Goal: Transaction & Acquisition: Download file/media

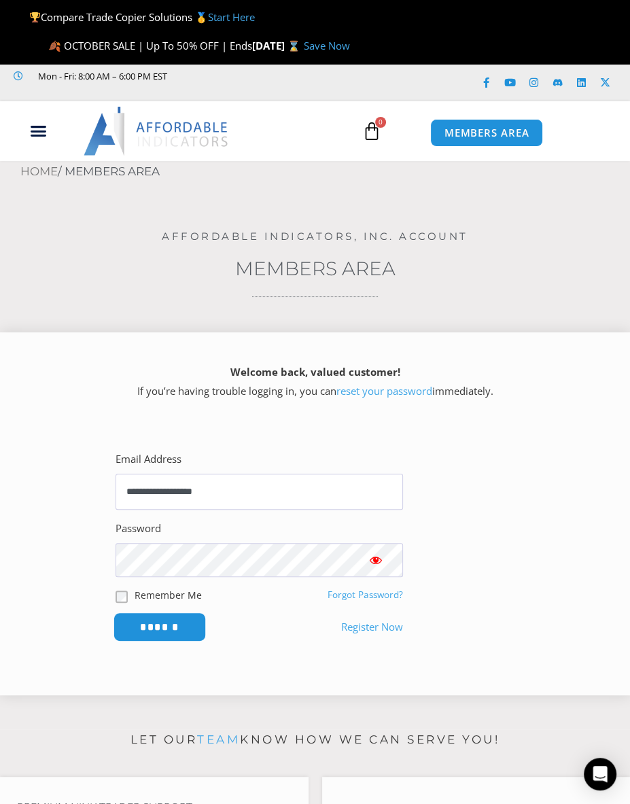
click at [170, 627] on input "******" at bounding box center [159, 626] width 93 height 29
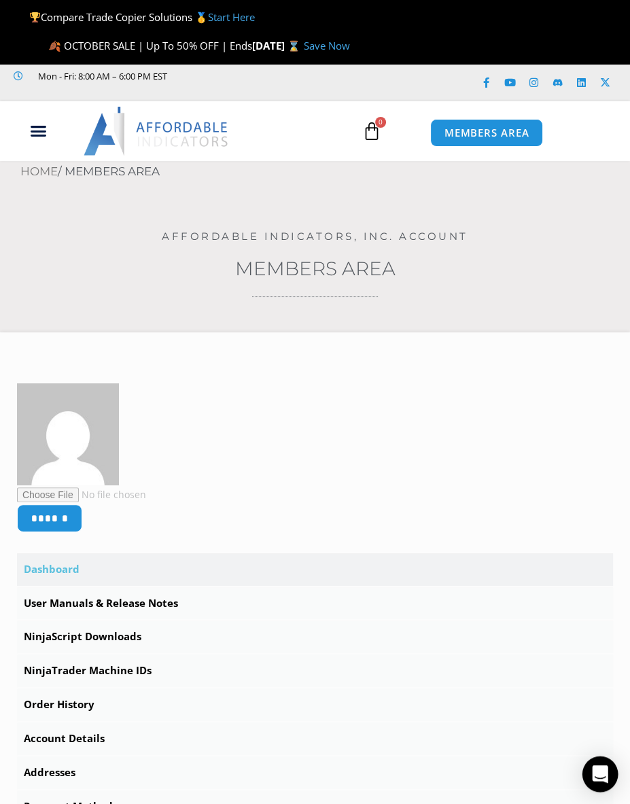
click at [598, 760] on div "Open Intercom Messenger" at bounding box center [600, 774] width 36 height 36
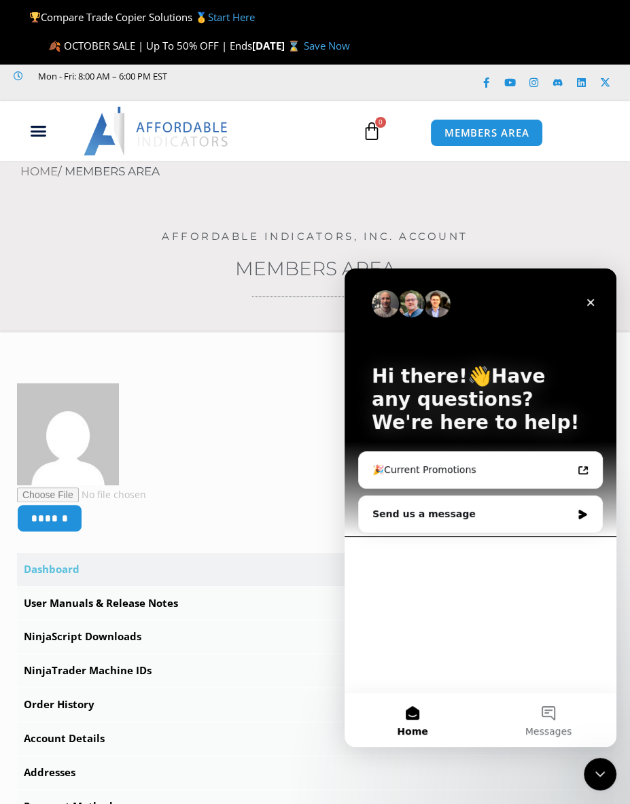
click at [451, 610] on div "Hi there!👋Have any questions? We're here to help! 🎉Current Promotions Send us a…" at bounding box center [481, 479] width 272 height 423
click at [591, 518] on div "Send us a message" at bounding box center [480, 514] width 243 height 36
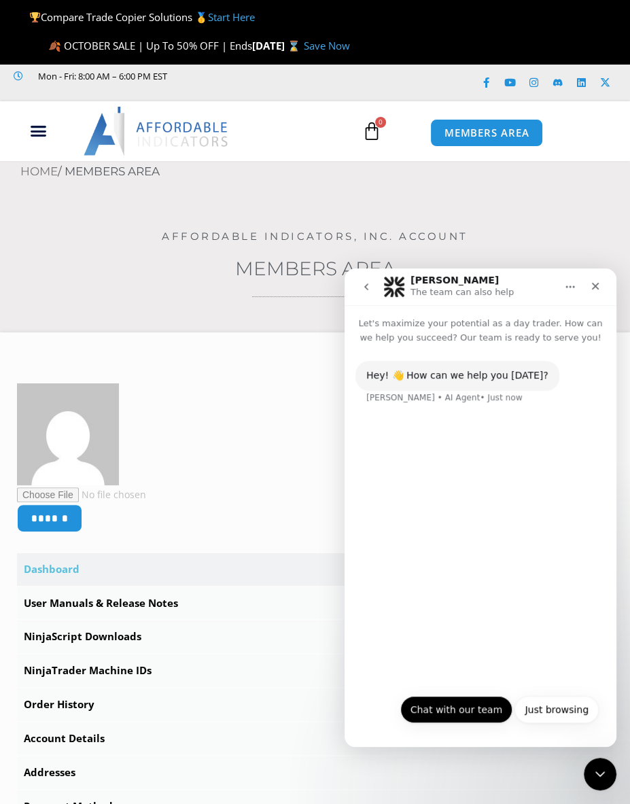
click at [471, 711] on button "Chat with our team" at bounding box center [456, 709] width 112 height 27
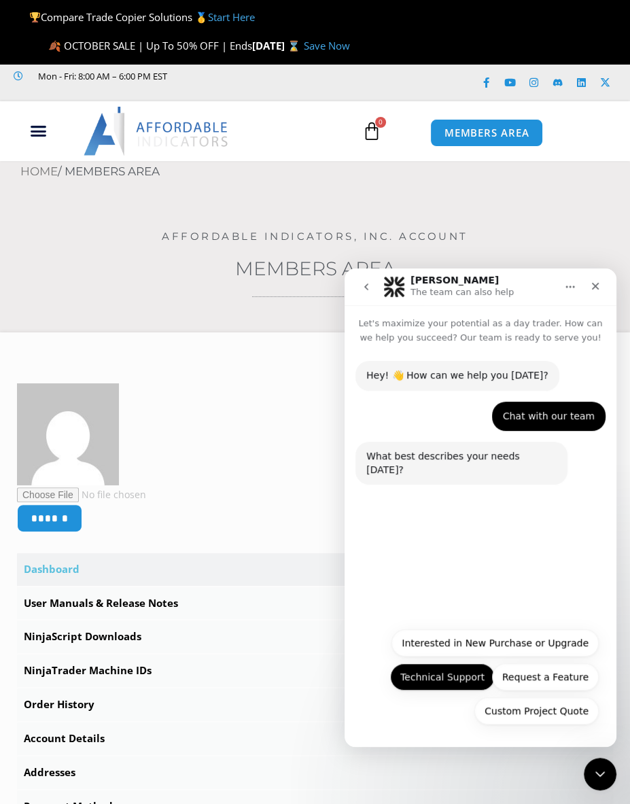
click at [471, 686] on button "Technical Support" at bounding box center [442, 676] width 105 height 27
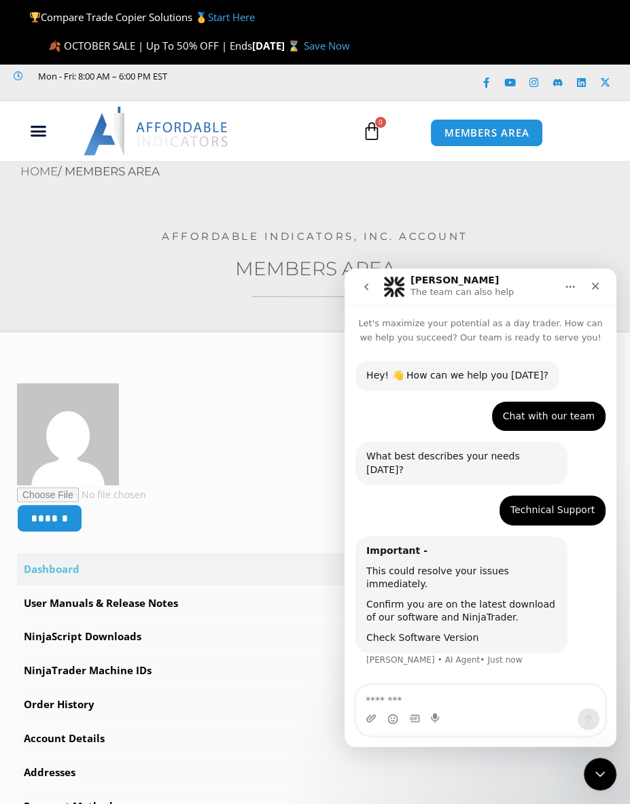
click at [447, 632] on link "Check Software Version" at bounding box center [422, 637] width 112 height 11
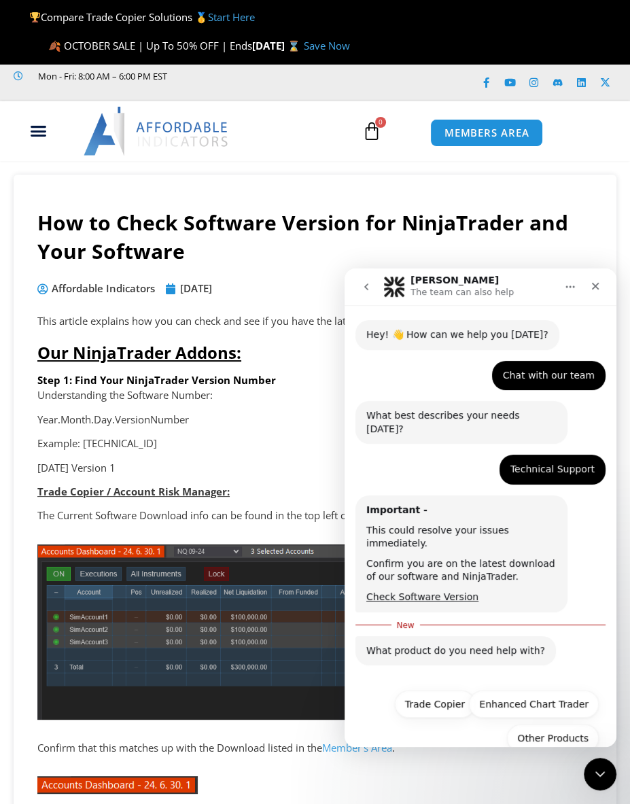
scroll to position [41, 0]
click at [245, 427] on p "Year.Month.Day.VersionNumber" at bounding box center [314, 419] width 555 height 19
click at [368, 286] on icon "go back" at bounding box center [366, 286] width 11 height 11
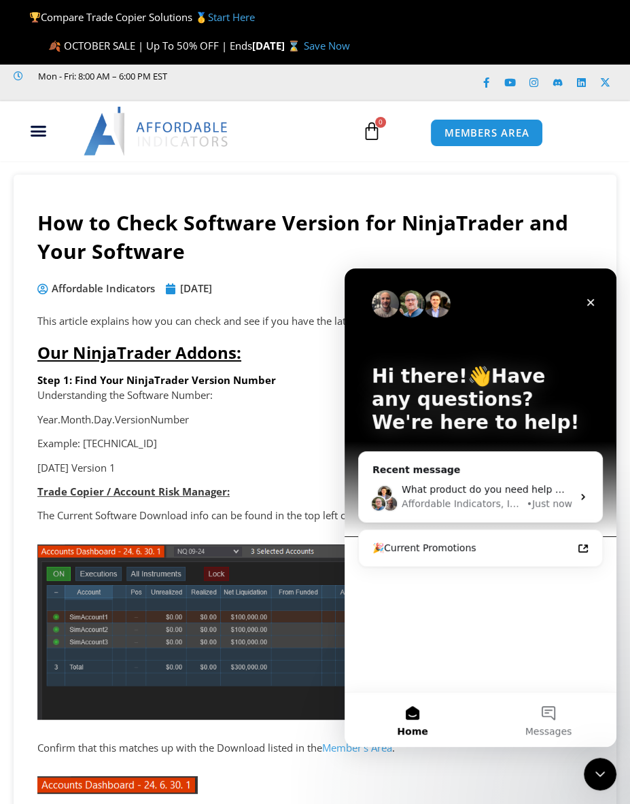
scroll to position [0, 0]
click at [589, 302] on icon "Close" at bounding box center [590, 302] width 7 height 7
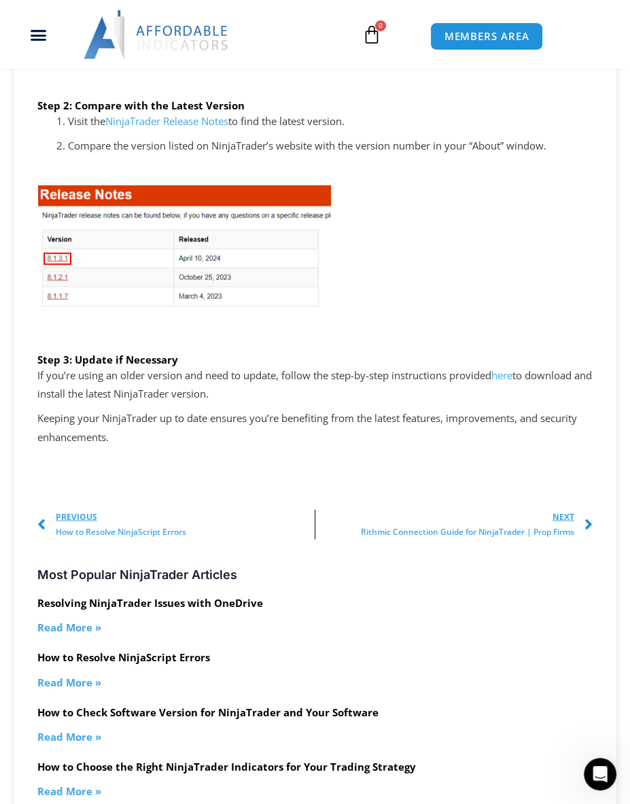
scroll to position [2231, 0]
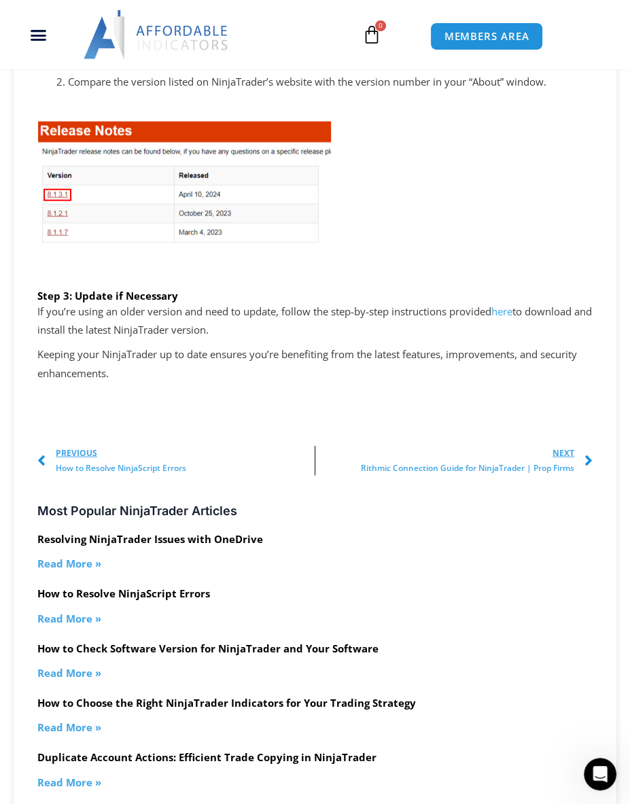
click at [512, 304] on link "here" at bounding box center [501, 311] width 21 height 14
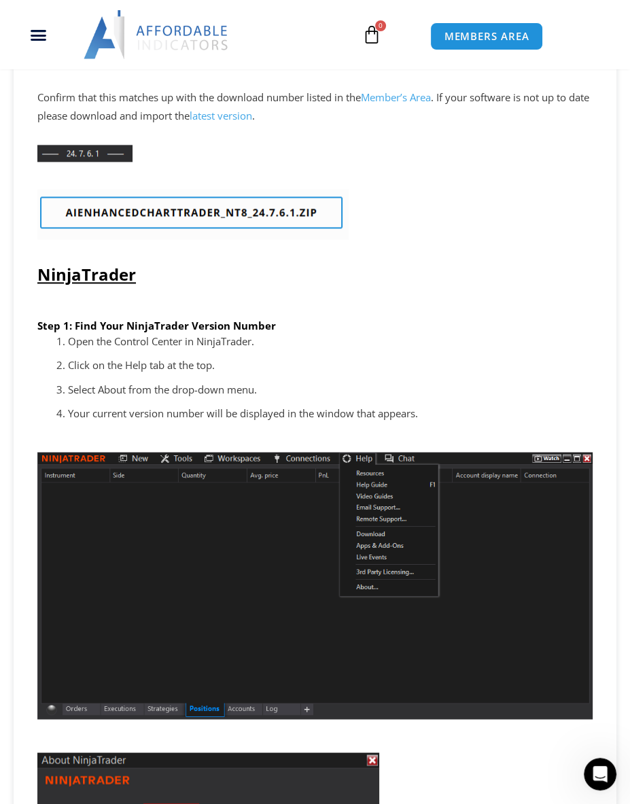
scroll to position [828, 0]
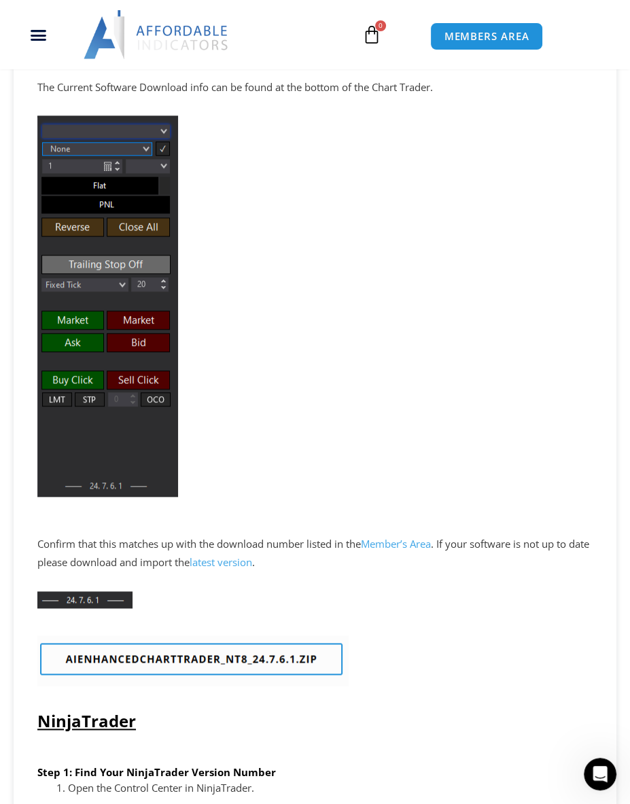
click at [243, 653] on img at bounding box center [192, 660] width 311 height 50
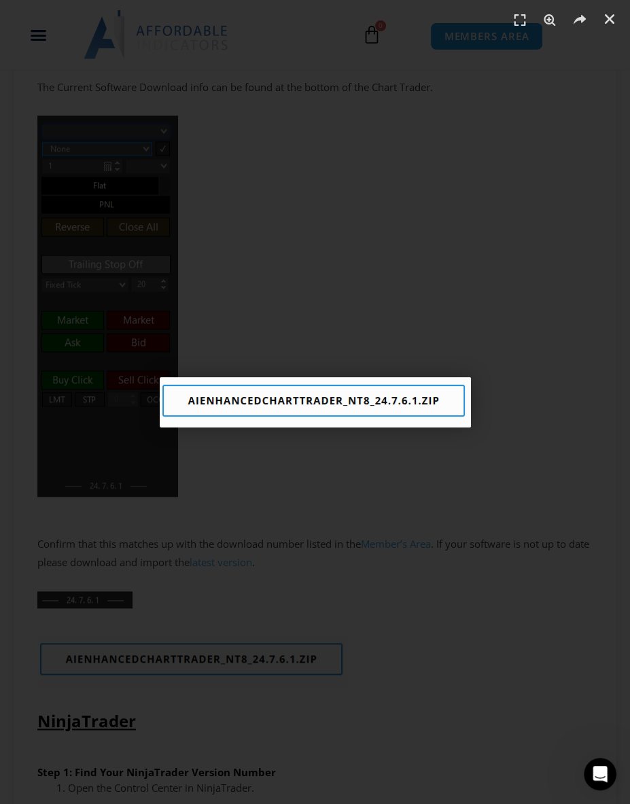
click at [354, 411] on img "1 / 1" at bounding box center [315, 402] width 311 height 50
click at [609, 11] on link "Close (Esc)" at bounding box center [609, 19] width 20 height 20
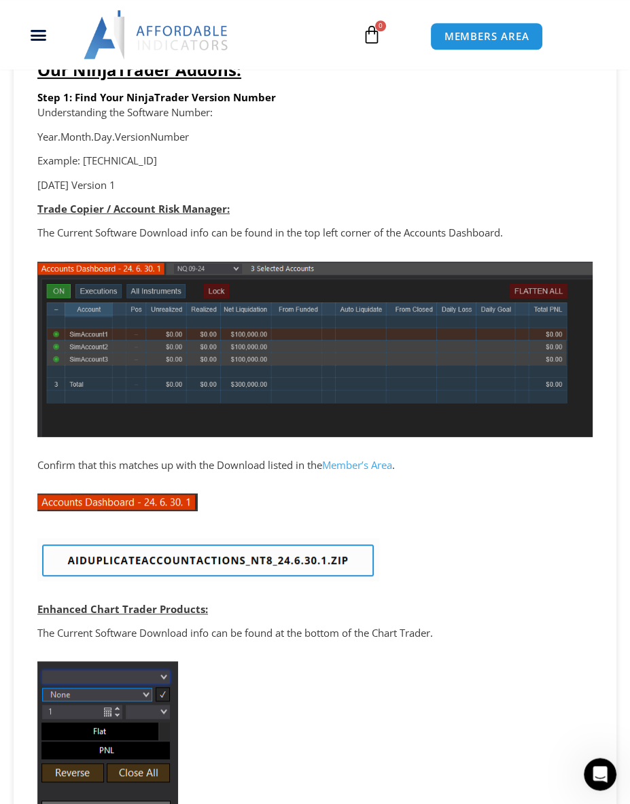
scroll to position [255, 0]
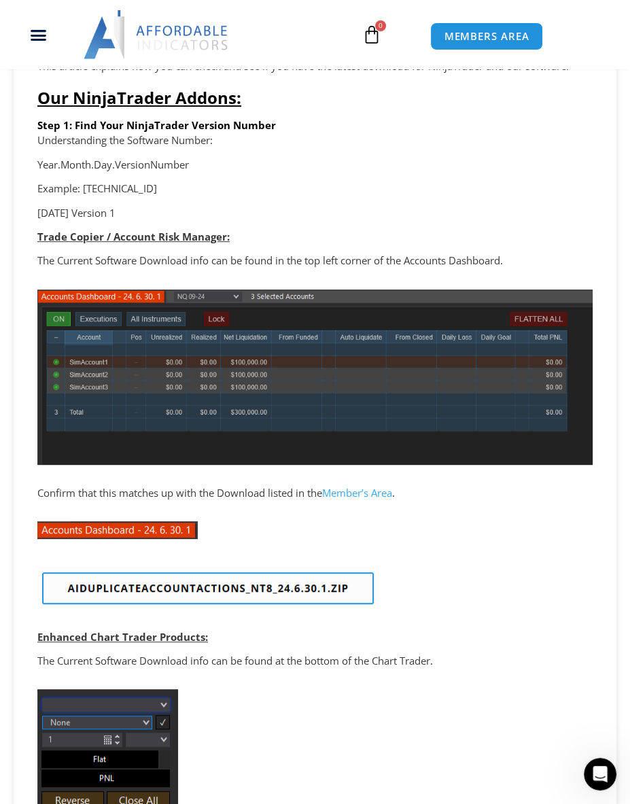
click at [365, 494] on link "Member’s Area" at bounding box center [357, 493] width 70 height 14
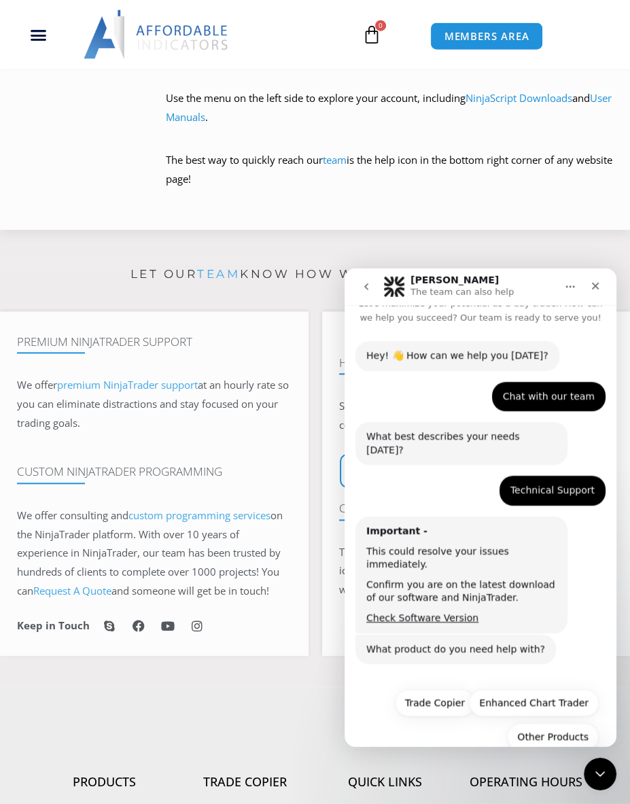
scroll to position [956, 0]
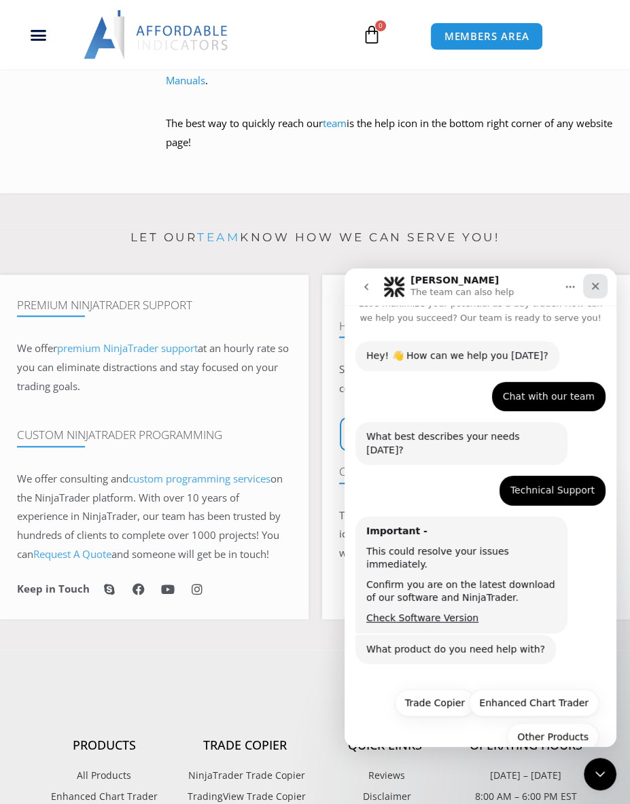
click at [593, 287] on icon "Close" at bounding box center [595, 286] width 11 height 11
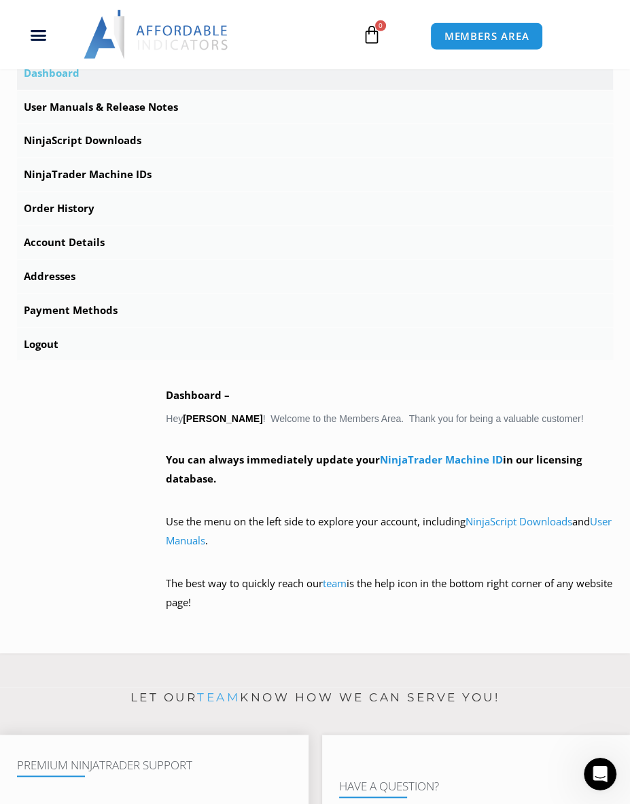
scroll to position [446, 0]
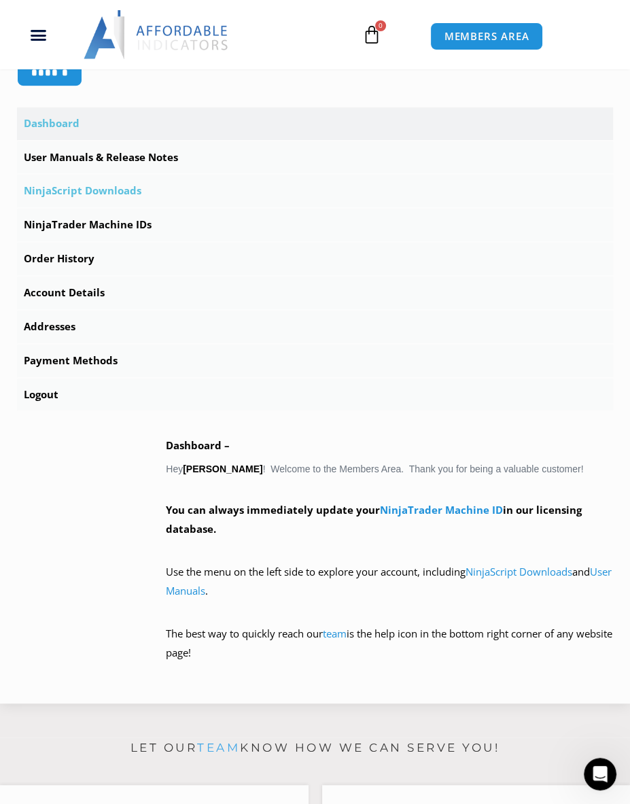
click at [137, 188] on link "NinjaScript Downloads" at bounding box center [315, 191] width 596 height 33
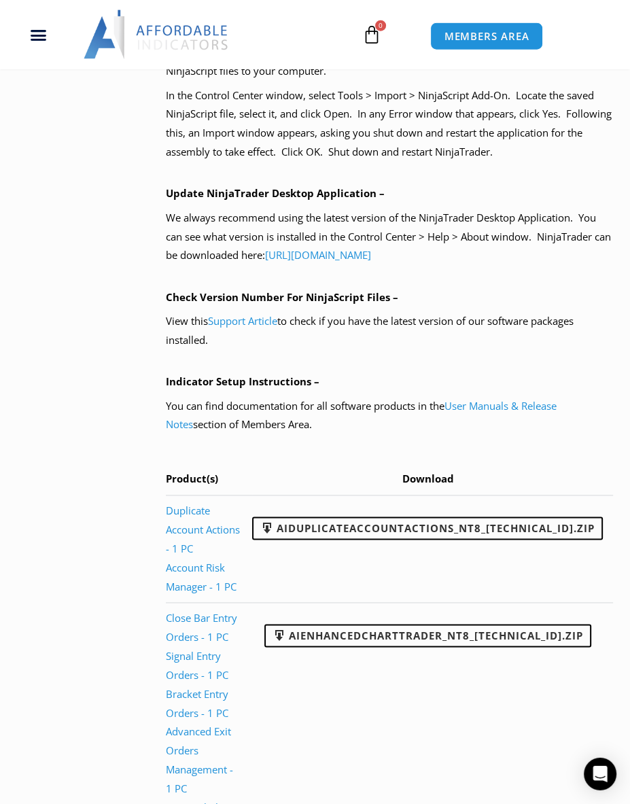
scroll to position [1083, 0]
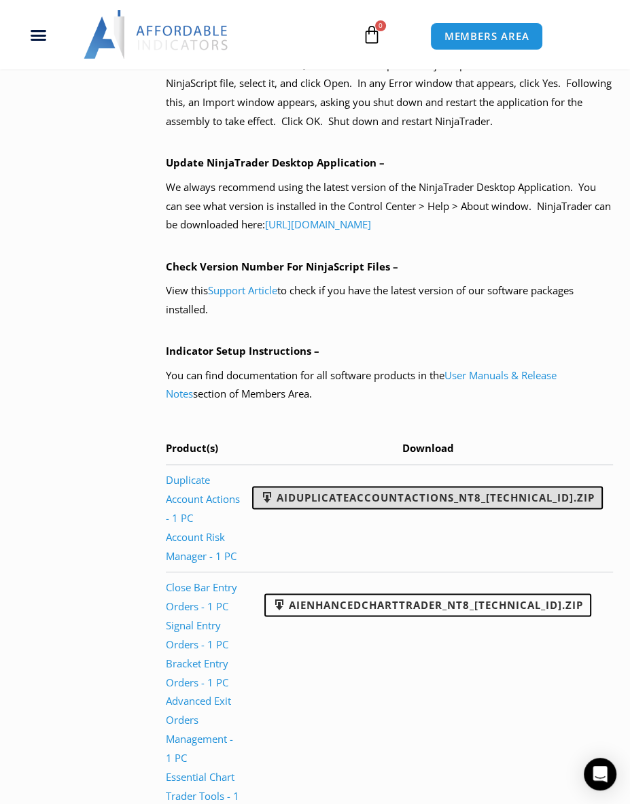
click at [477, 509] on link "AIDuplicateAccountActions_NT8_[TECHNICAL_ID].zip" at bounding box center [427, 497] width 351 height 23
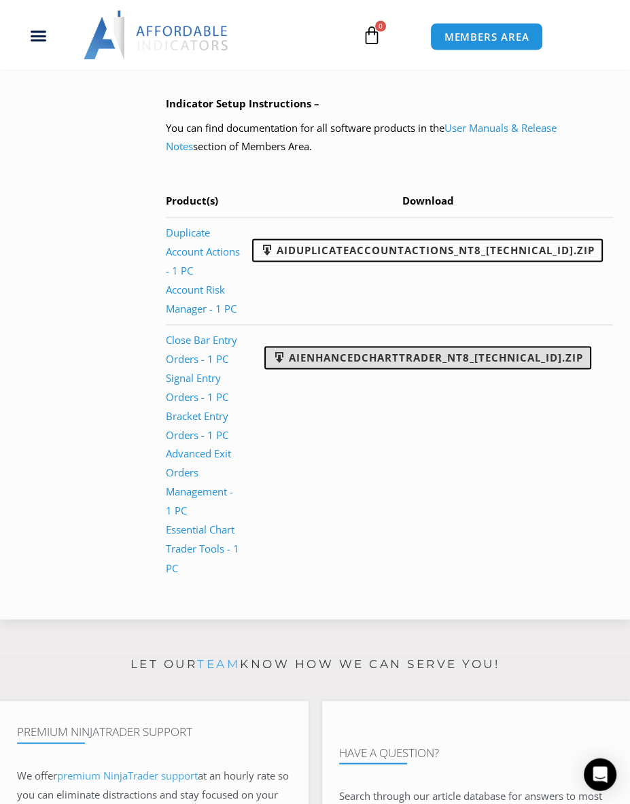
scroll to position [1338, 0]
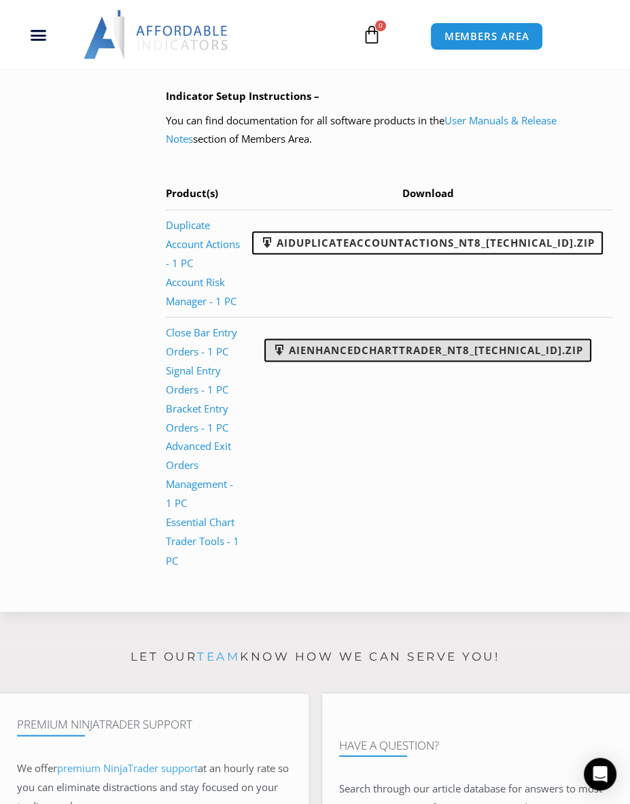
click at [470, 353] on link "AIEnhancedChartTrader_NT8_25.1.31.1.zip" at bounding box center [427, 349] width 327 height 23
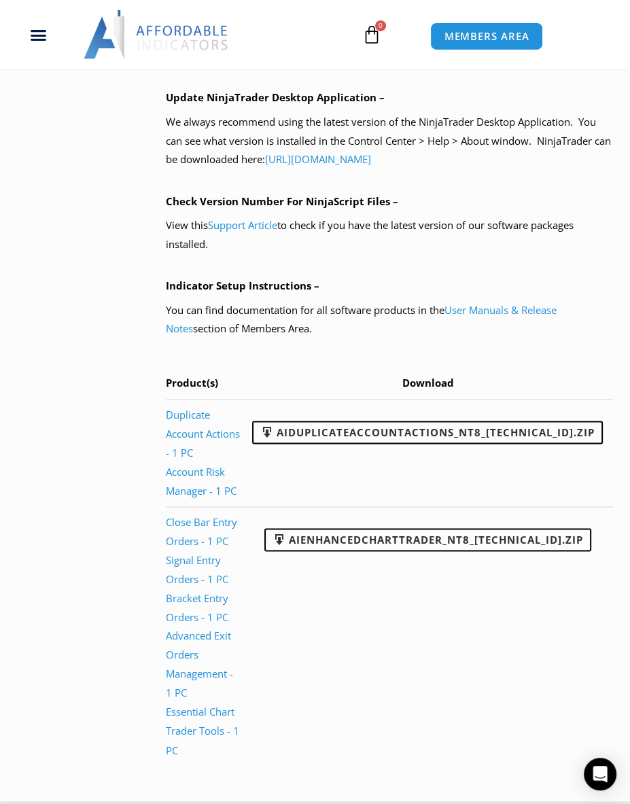
scroll to position [1147, 0]
